Goal: Task Accomplishment & Management: Manage account settings

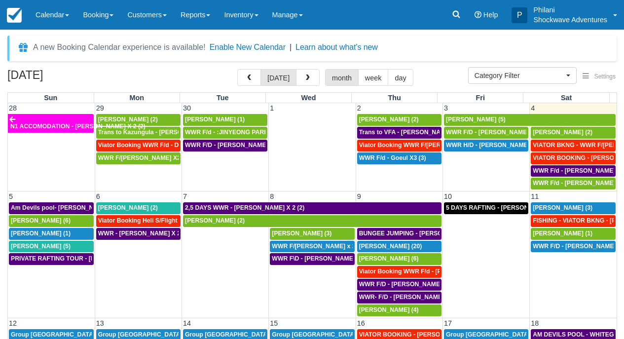
select select
click at [41, 222] on span "Chen Lingfei (6)" at bounding box center [41, 220] width 60 height 7
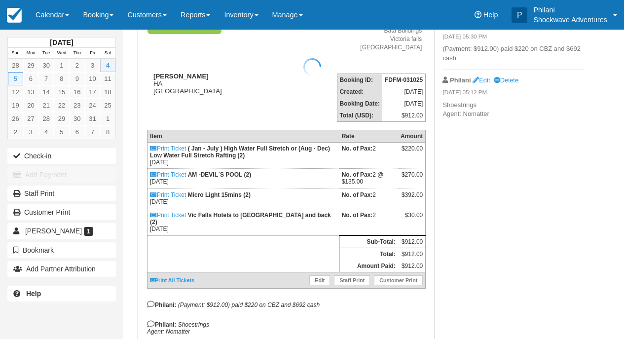
scroll to position [103, 0]
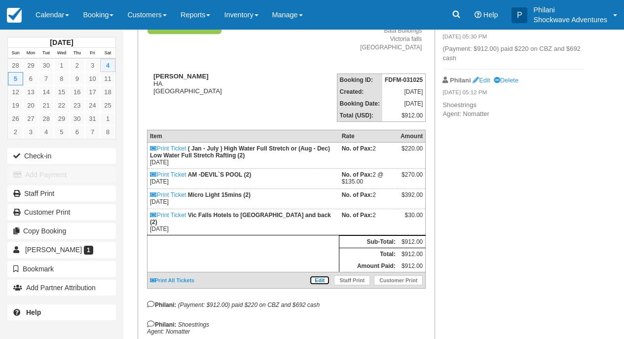
click at [324, 285] on link "Edit" at bounding box center [319, 280] width 21 height 10
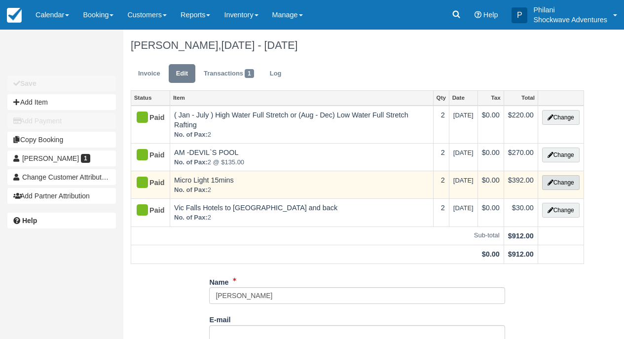
click at [561, 184] on button "Change" at bounding box center [560, 182] width 37 height 15
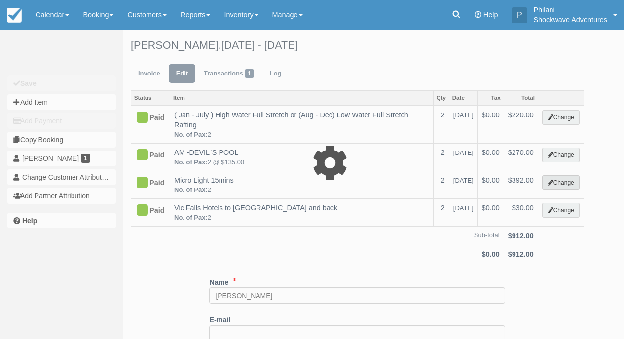
type input "392.00"
select select "17"
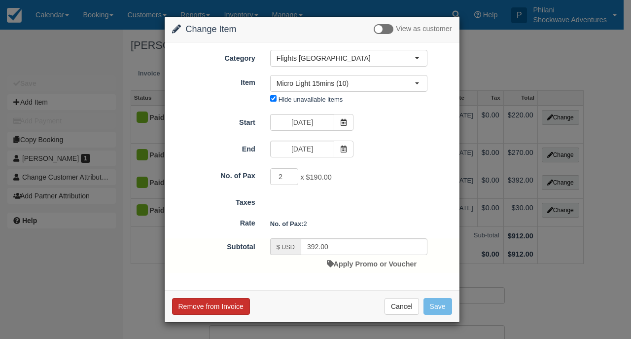
click at [227, 303] on button "Remove from Invoice" at bounding box center [211, 306] width 78 height 17
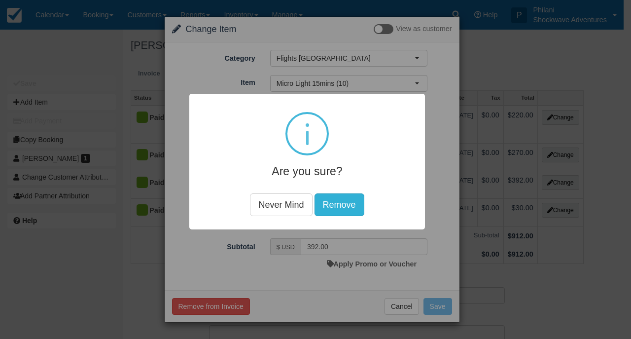
click at [338, 202] on button "Remove" at bounding box center [340, 204] width 50 height 23
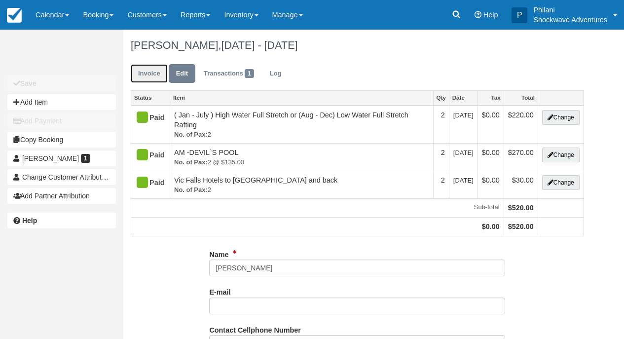
click at [147, 74] on link "Invoice" at bounding box center [149, 73] width 37 height 19
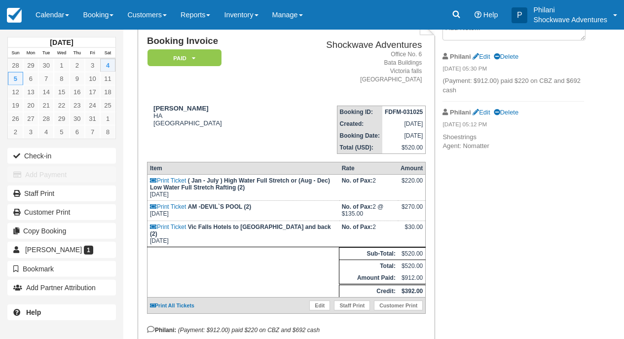
scroll to position [71, 0]
click at [485, 55] on link "Edit" at bounding box center [480, 55] width 17 height 7
click at [485, 40] on textarea at bounding box center [513, 29] width 143 height 21
type textarea "(Payment: $912.00) paid $220 on CBZ and $692 cash"
checkbox input "true"
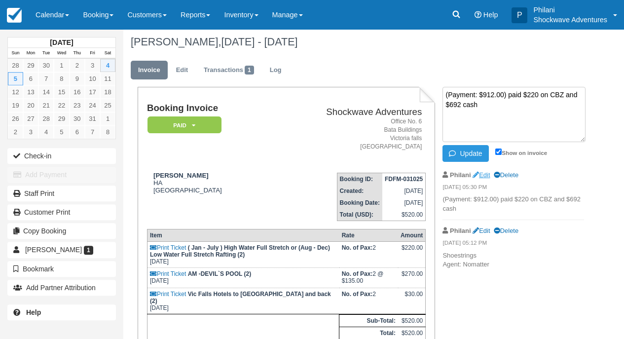
scroll to position [0, 0]
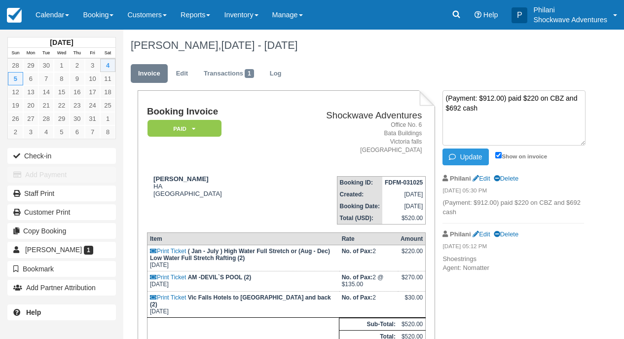
click at [480, 109] on textarea "(Payment: $912.00) paid $220 on CBZ and $692 cash" at bounding box center [513, 117] width 143 height 55
type textarea "(Payment: $912.00) paid $220 on CBZ and $692 cash) Refunded $392"
click at [468, 150] on button "Update" at bounding box center [465, 156] width 46 height 17
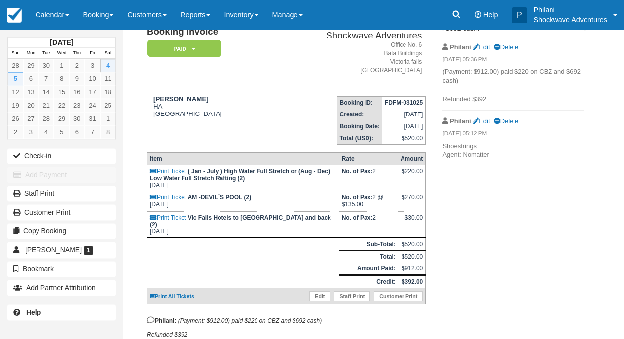
scroll to position [134, 0]
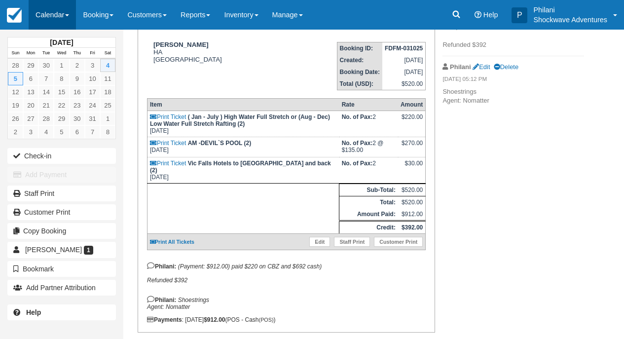
click at [45, 18] on link "Calendar" at bounding box center [52, 15] width 47 height 30
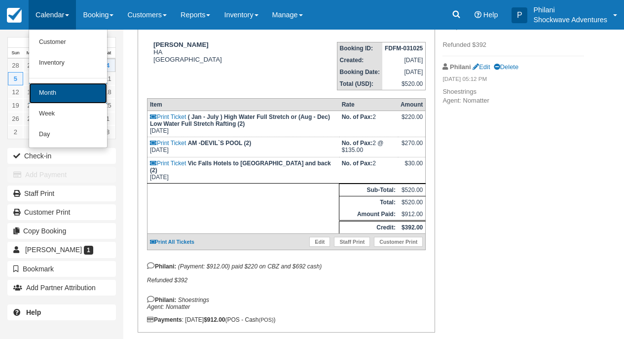
click at [54, 92] on link "Month" at bounding box center [68, 93] width 78 height 21
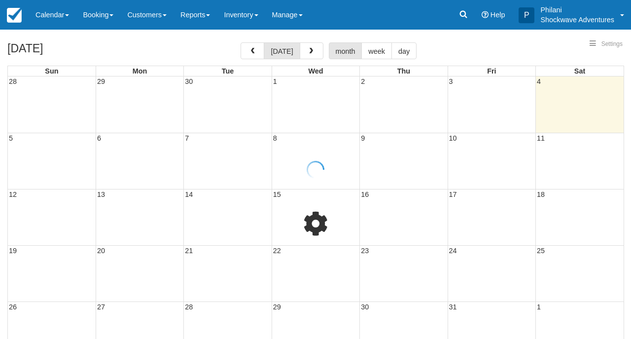
select select
